Goal: Task Accomplishment & Management: Manage account settings

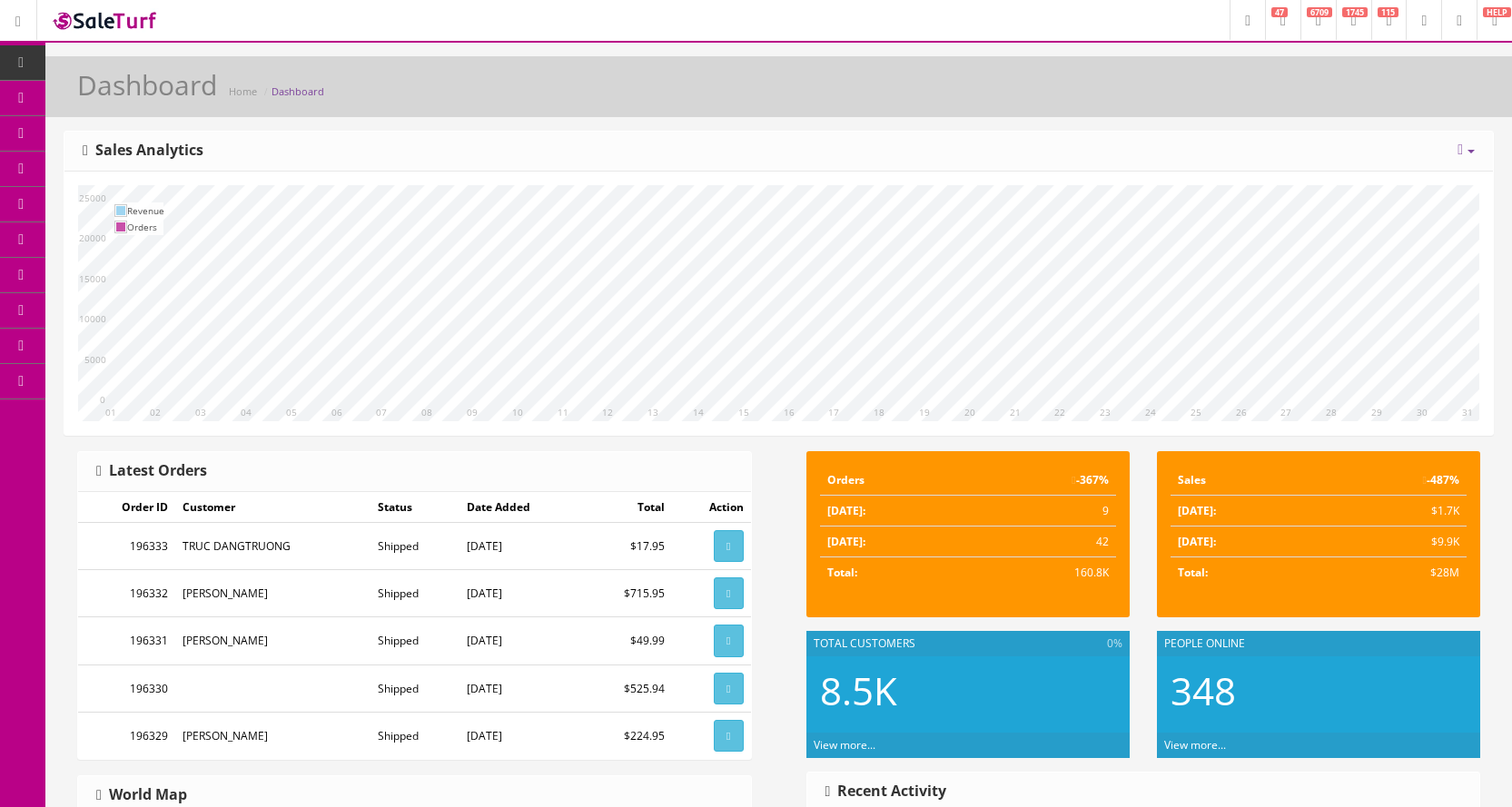
click at [93, 162] on link "POS Console" at bounding box center [141, 170] width 190 height 35
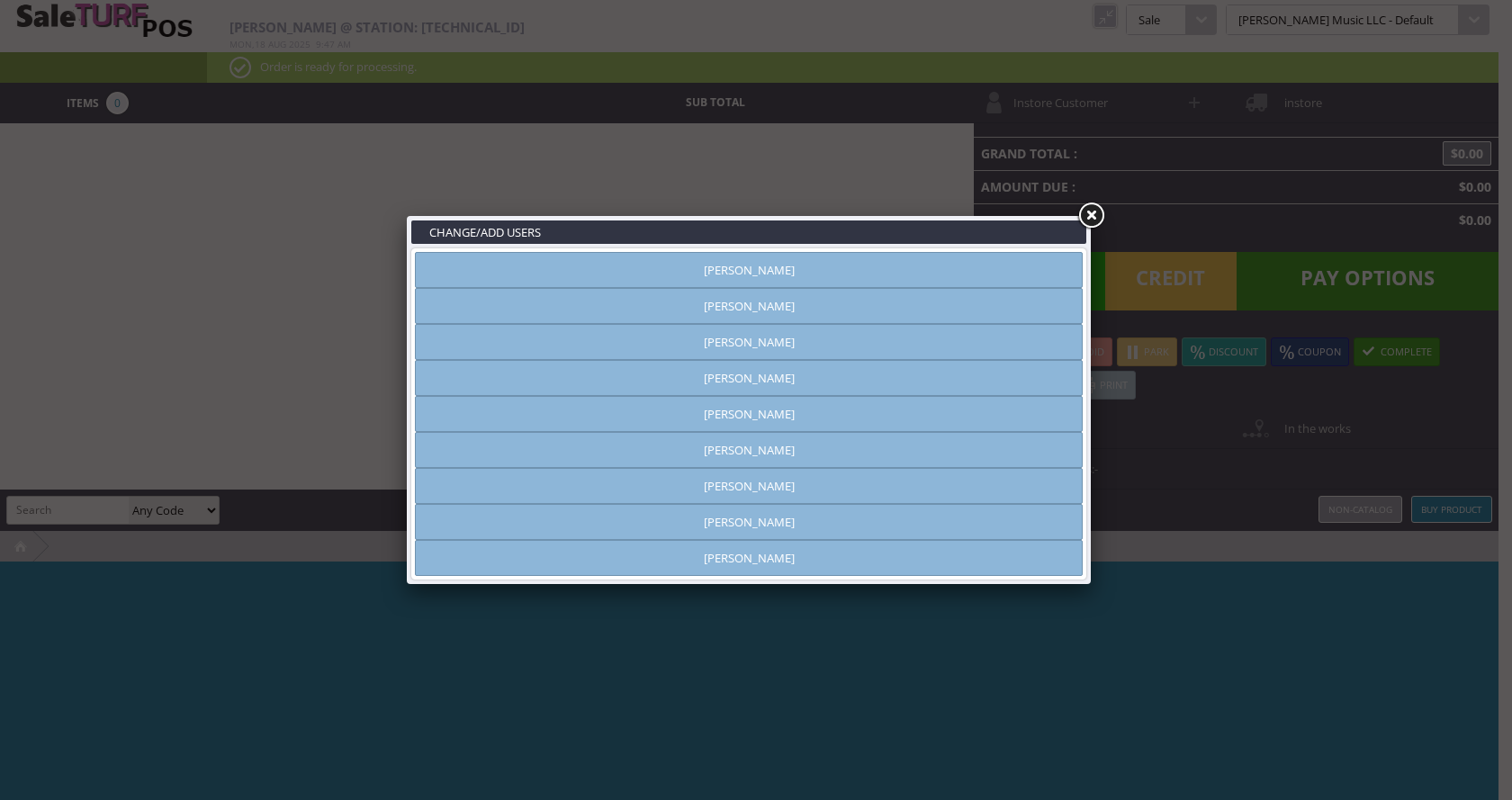
drag, startPoint x: 1098, startPoint y: 215, endPoint x: 1051, endPoint y: 215, distance: 47.0
click at [1097, 215] on link at bounding box center [1090, 215] width 32 height 32
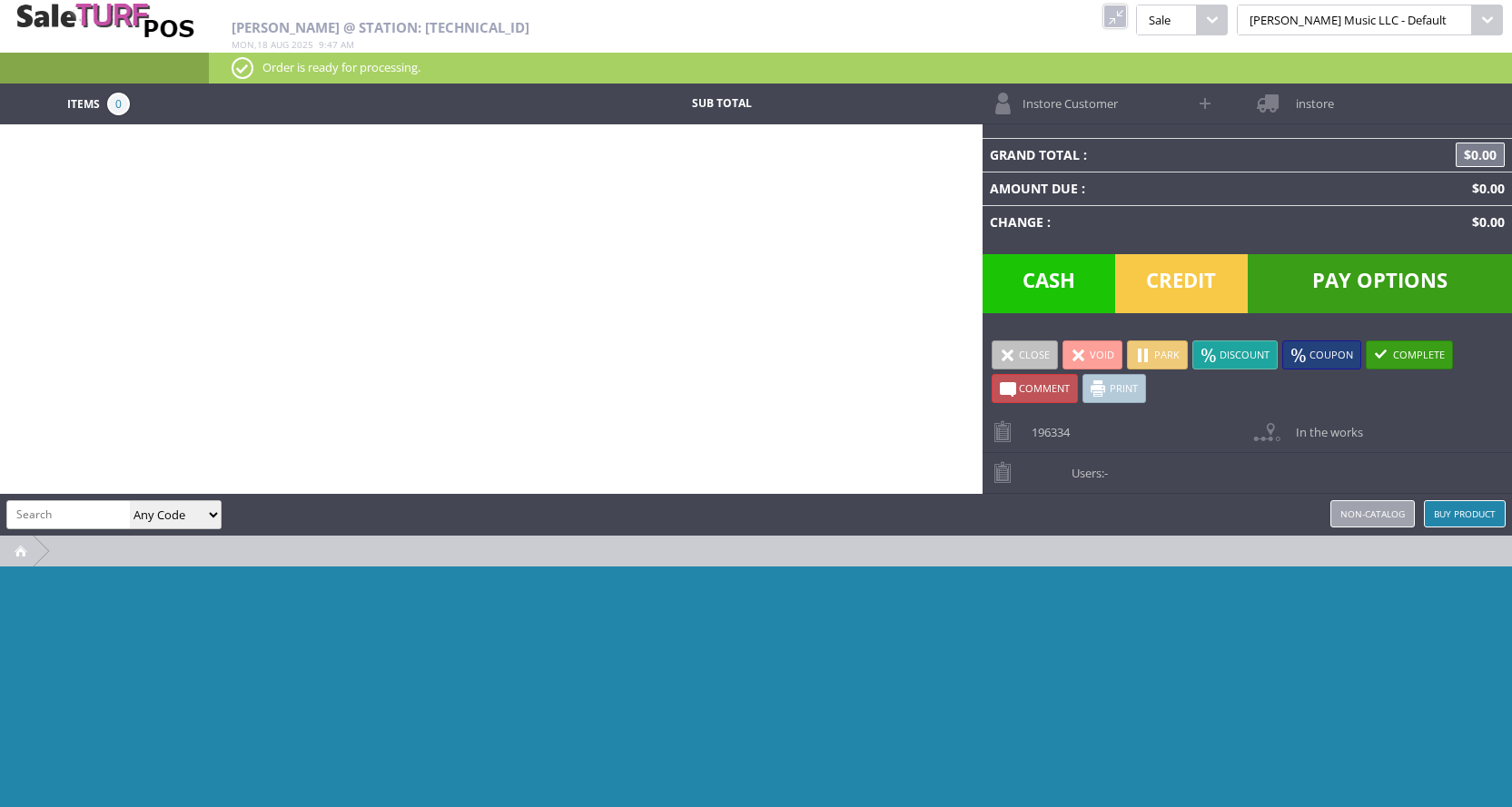
click at [49, 7] on img at bounding box center [104, 20] width 182 height 39
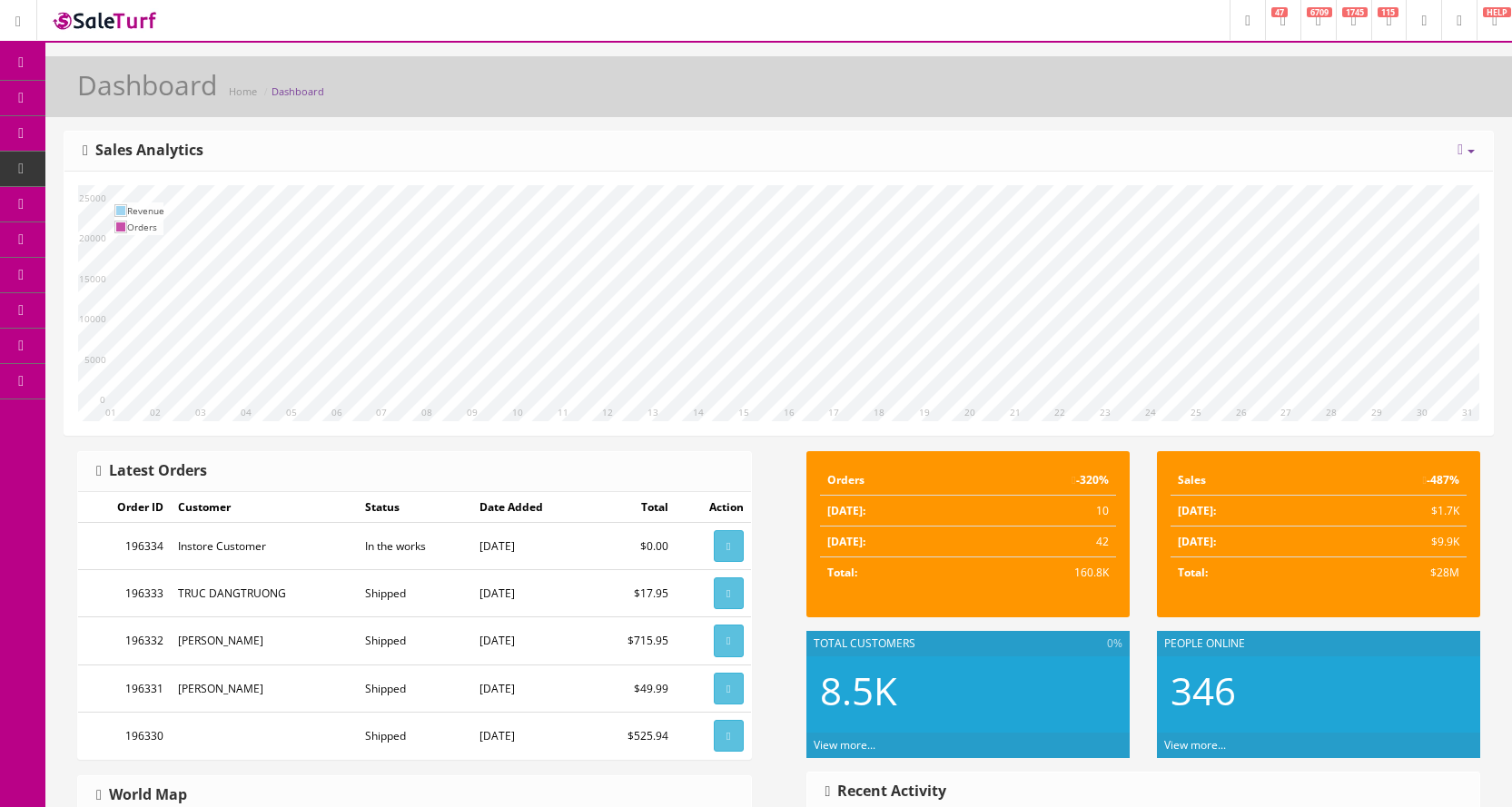
click at [71, 96] on link "Products" at bounding box center [141, 99] width 190 height 35
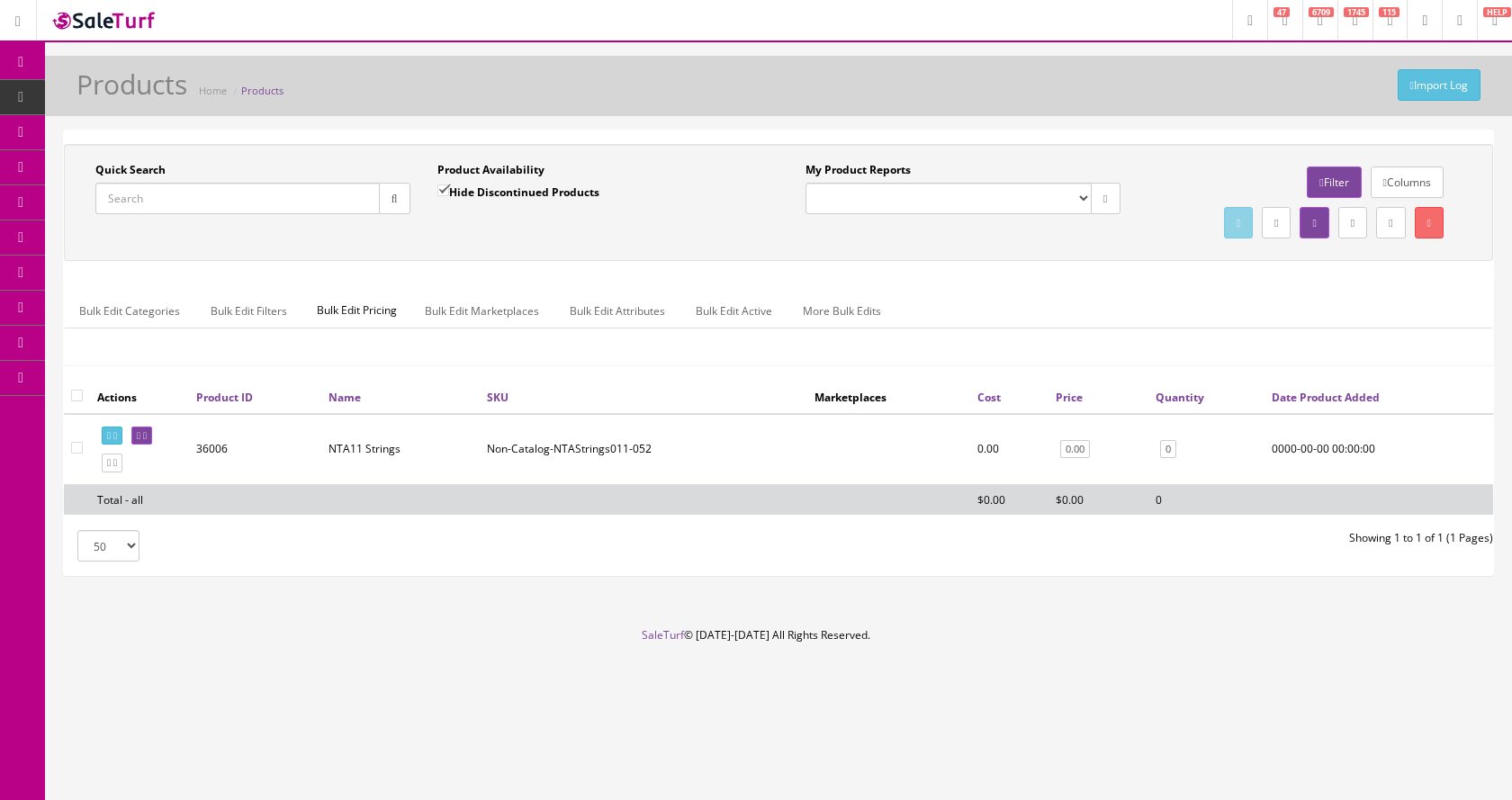
click at [124, 203] on input "Quick Search" at bounding box center [238, 199] width 285 height 31
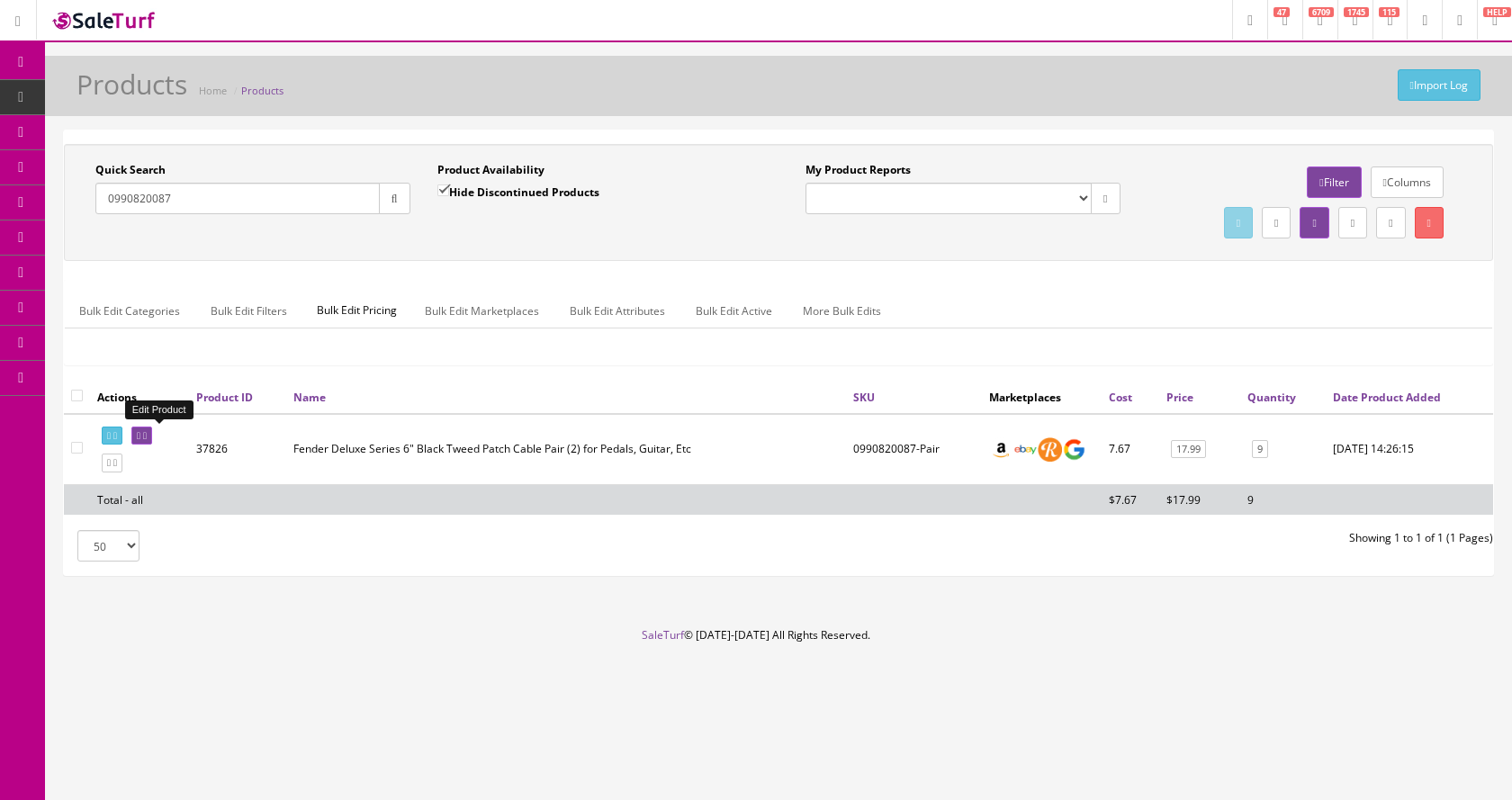
type input "0990820087"
click at [141, 435] on icon at bounding box center [139, 436] width 4 height 10
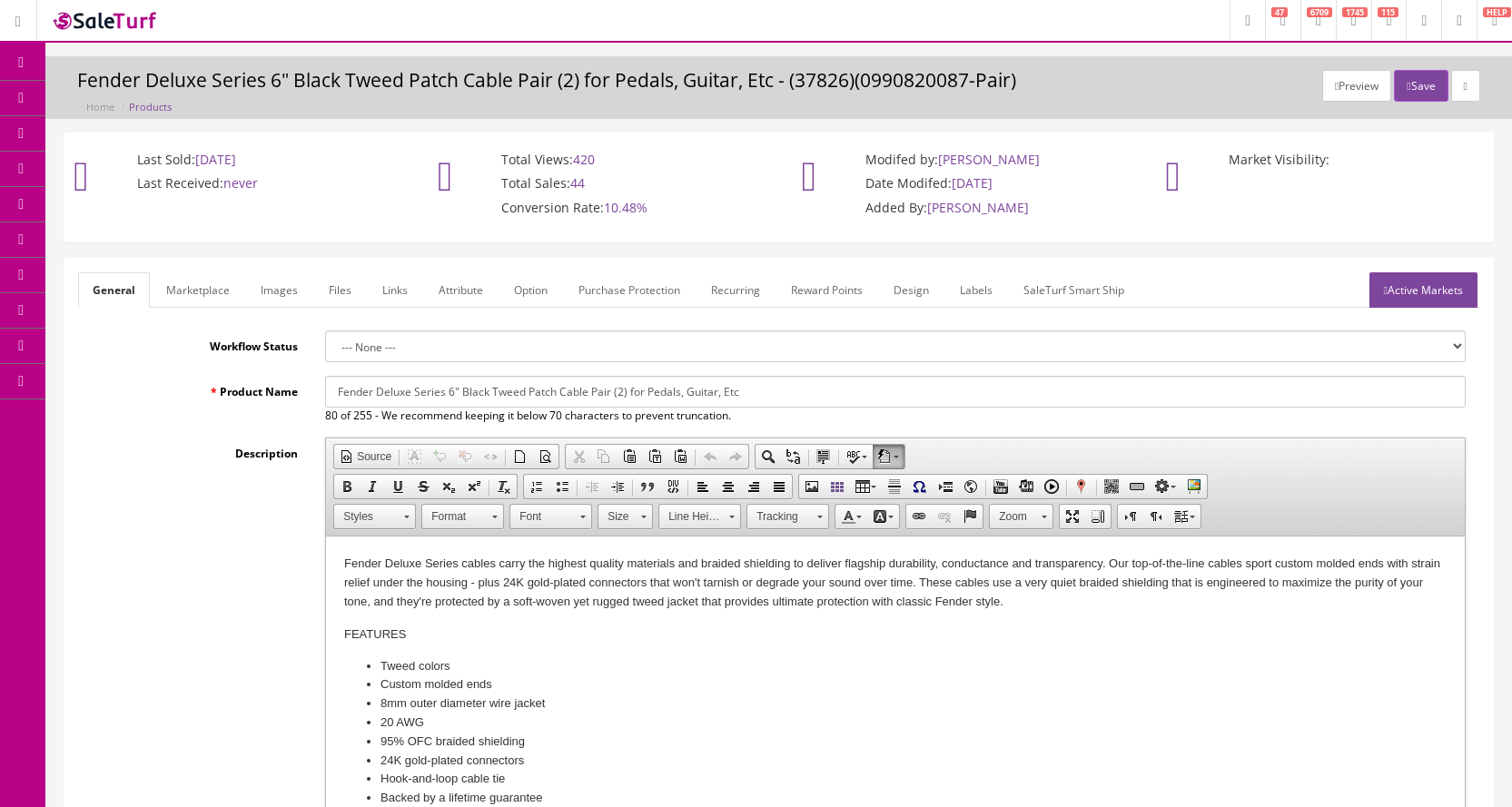
click at [269, 287] on link "Images" at bounding box center [279, 290] width 66 height 35
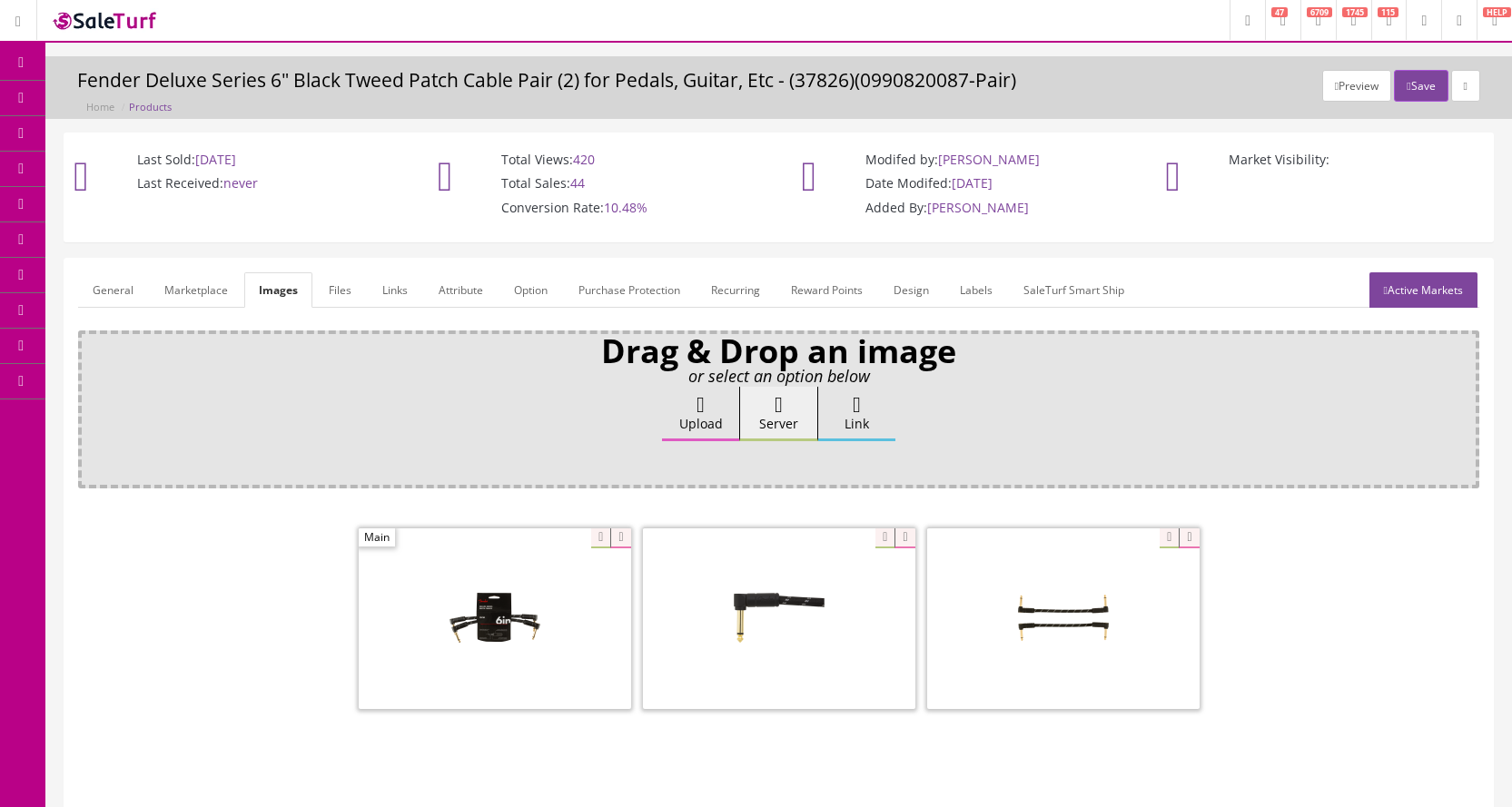
click at [93, 99] on link "Products" at bounding box center [141, 99] width 190 height 35
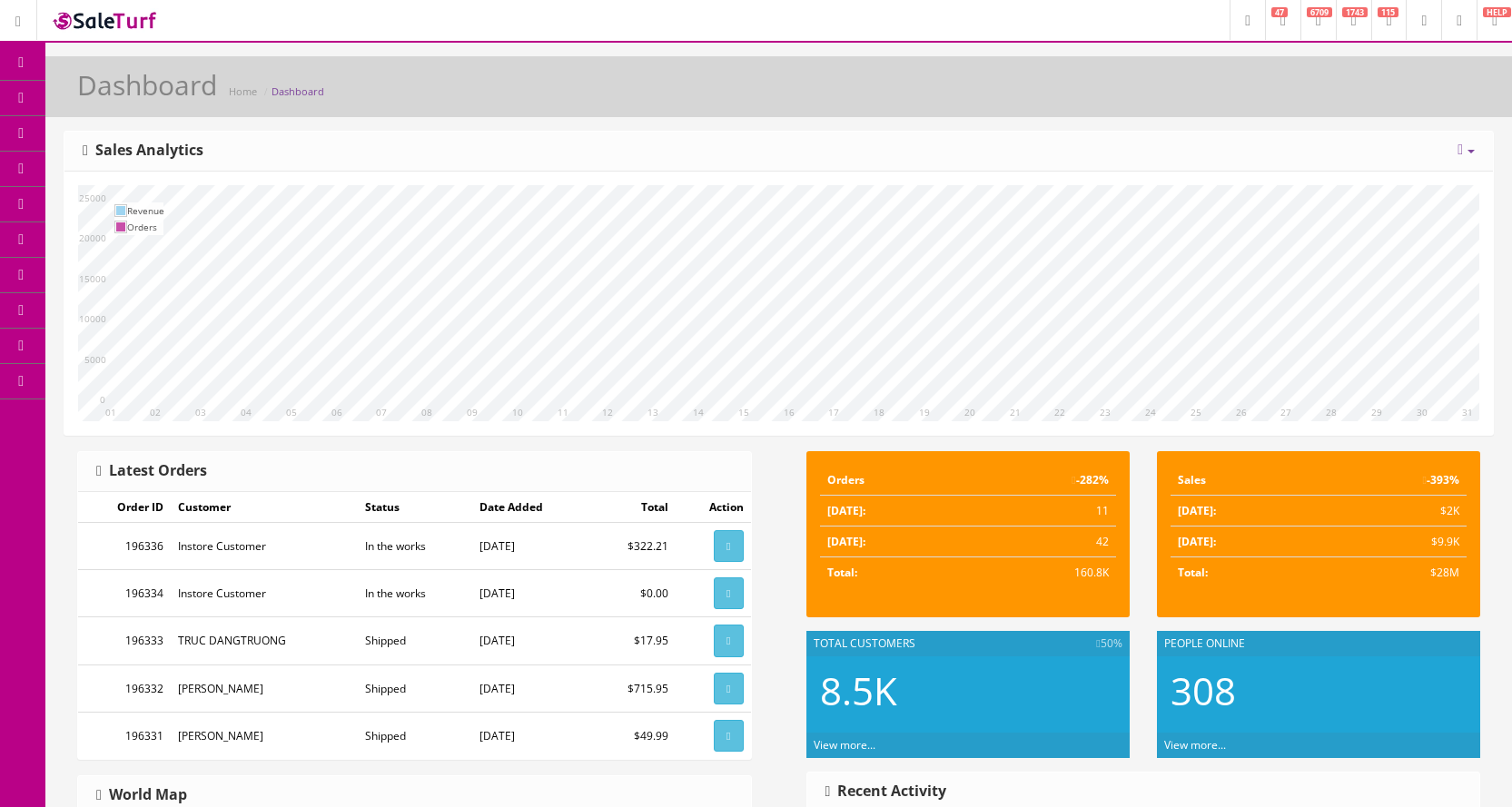
click at [137, 109] on link "Products" at bounding box center [141, 99] width 190 height 35
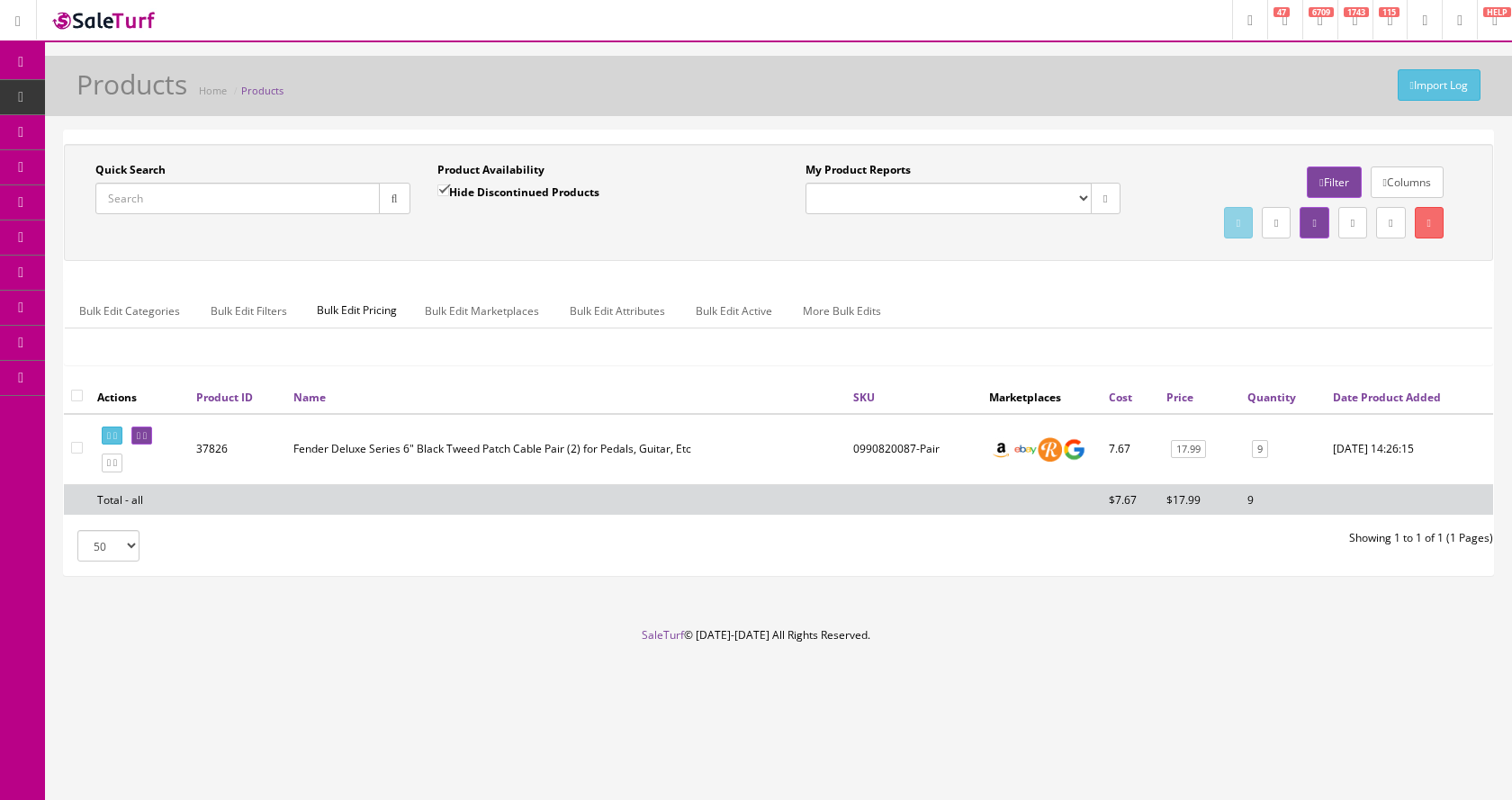
click at [192, 194] on input "Quick Search" at bounding box center [238, 199] width 285 height 31
click at [197, 197] on input "Quick Search" at bounding box center [238, 199] width 285 height 31
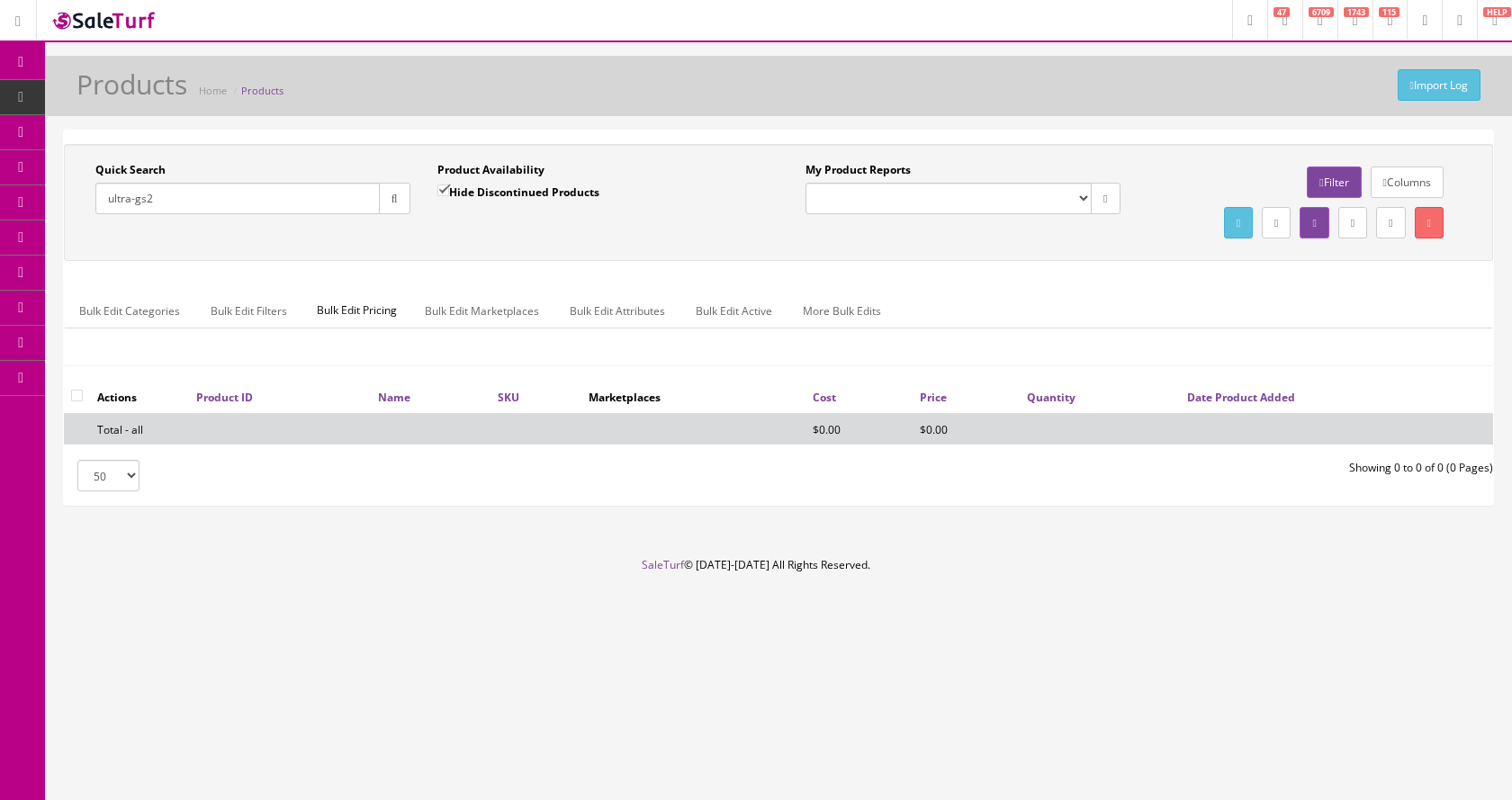
type input "ultra-gs2"
click at [446, 192] on input "Hide Discontinued Products" at bounding box center [443, 191] width 12 height 12
checkbox input "false"
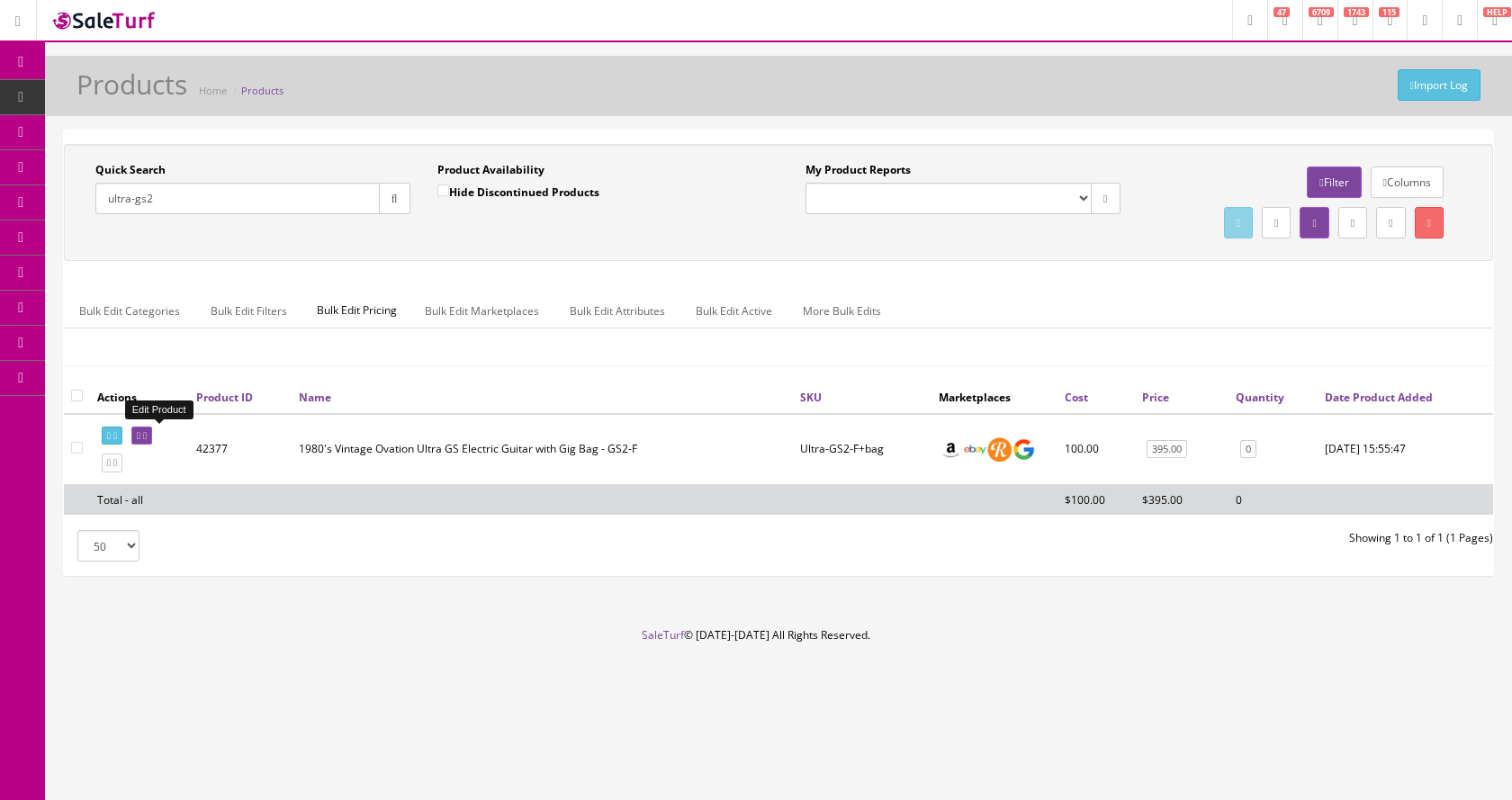
click at [147, 440] on icon at bounding box center [145, 436] width 4 height 10
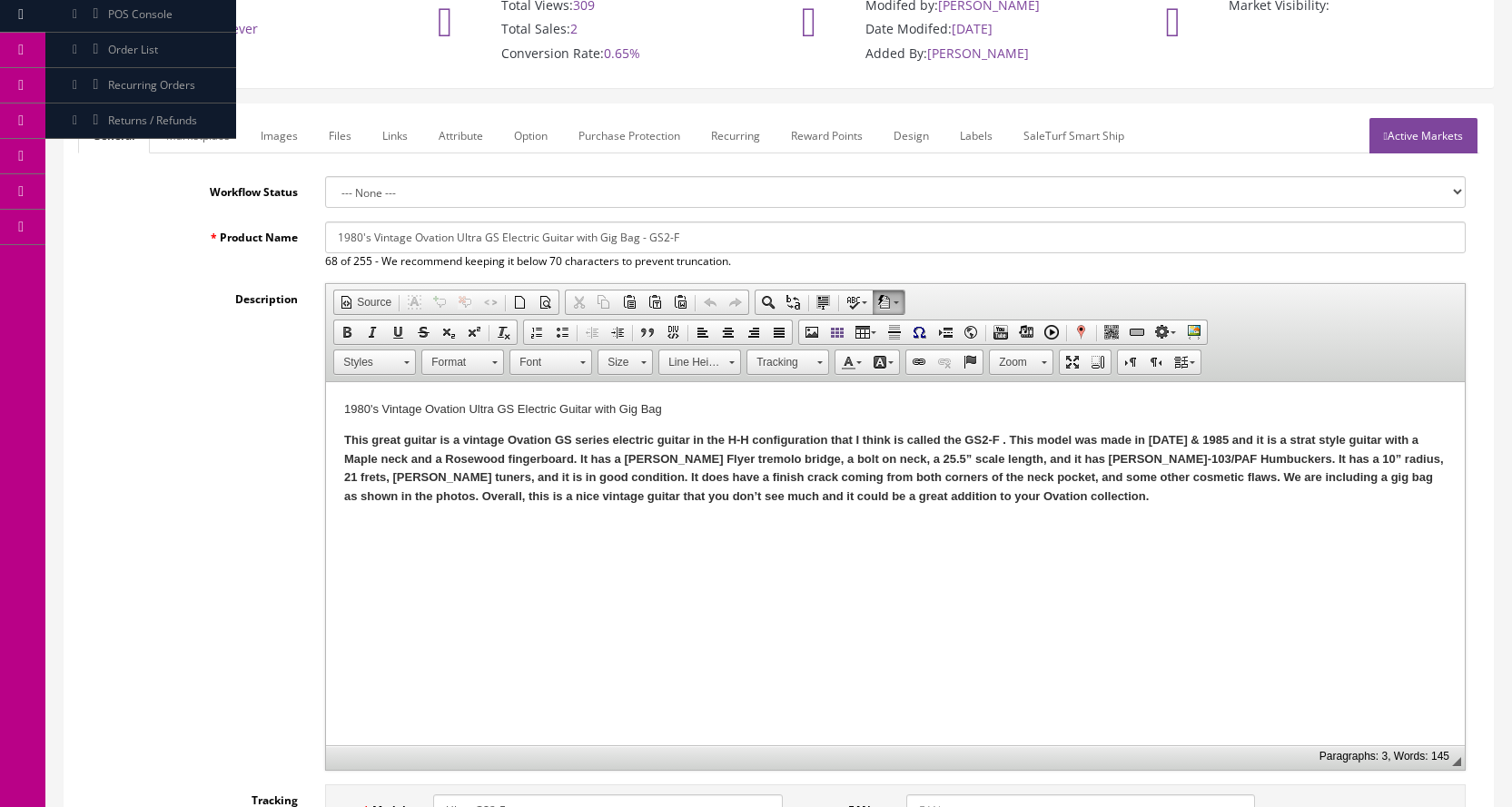
scroll to position [182, 0]
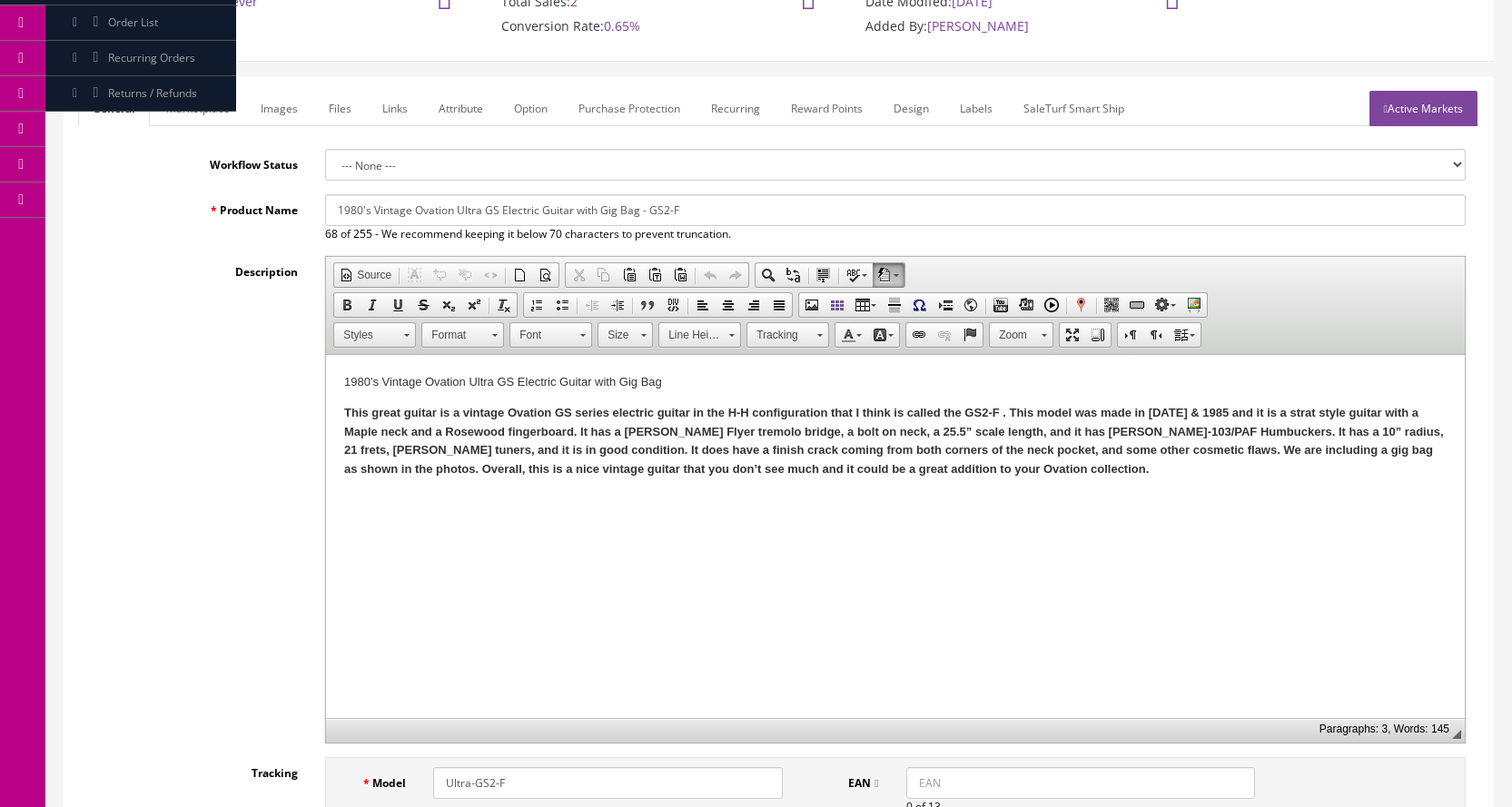
click at [288, 113] on link "Images" at bounding box center [279, 108] width 66 height 35
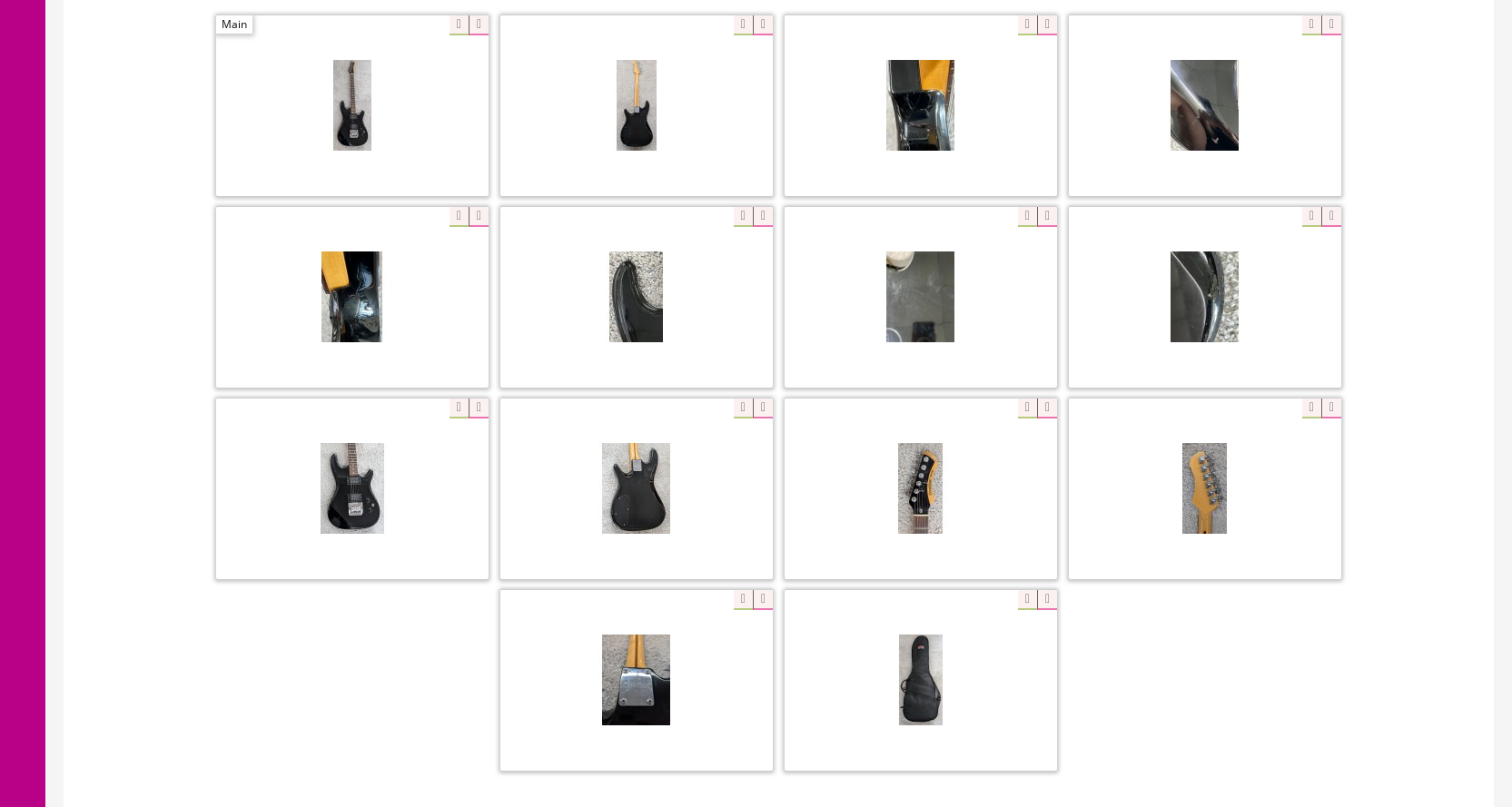
scroll to position [545, 0]
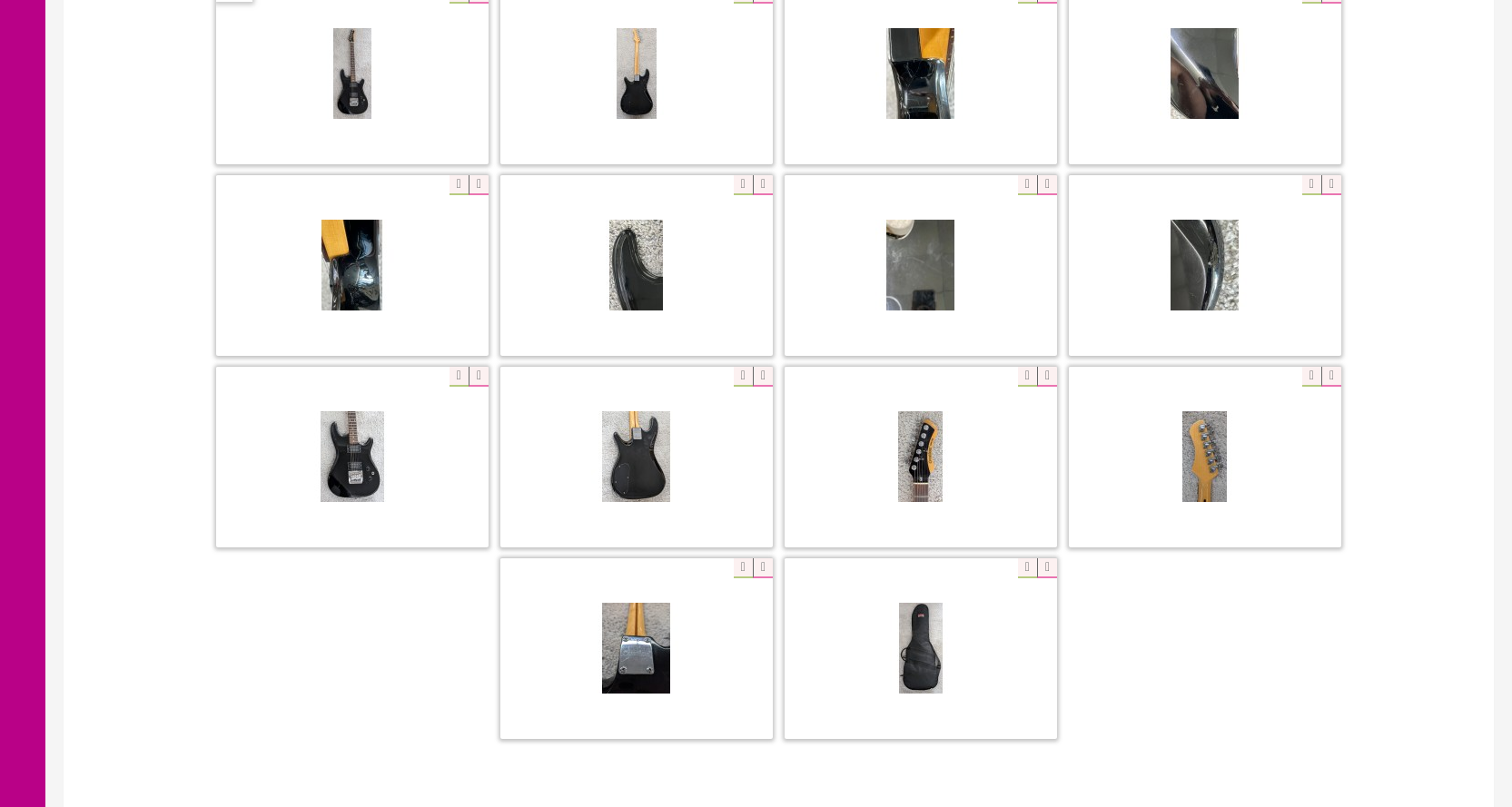
click at [936, 664] on span at bounding box center [921, 649] width 272 height 181
click at [1027, 570] on div at bounding box center [921, 648] width 272 height 182
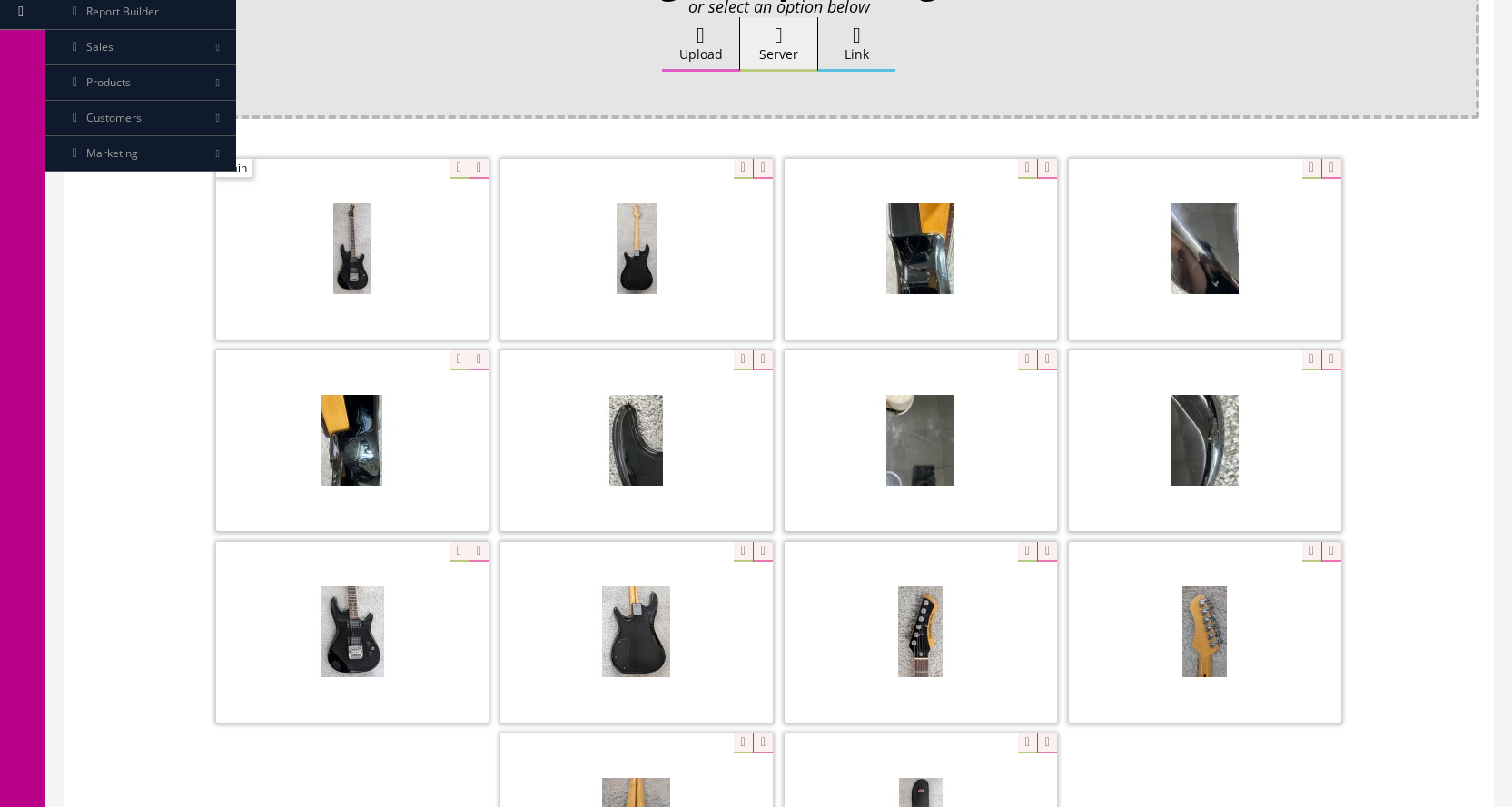
scroll to position [454, 0]
